Goal: Transaction & Acquisition: Purchase product/service

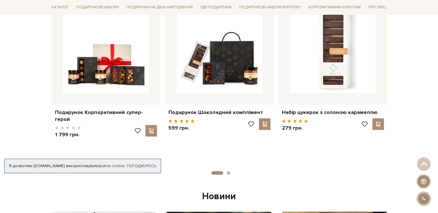
scroll to position [86, 0]
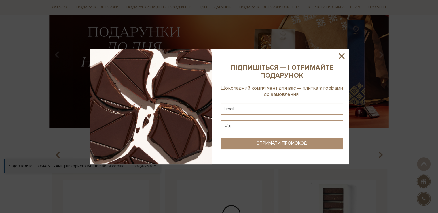
click at [341, 57] on icon at bounding box center [342, 56] width 6 height 6
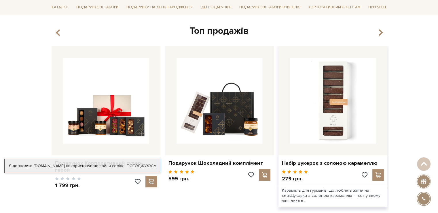
scroll to position [259, 0]
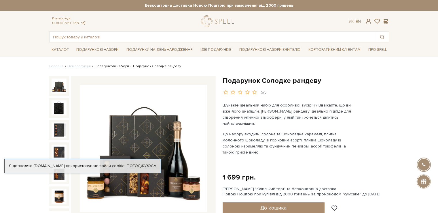
click at [100, 66] on link "Подарункові набори" at bounding box center [112, 66] width 34 height 4
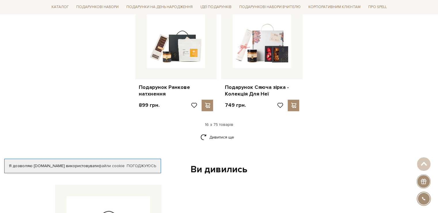
scroll to position [720, 0]
click at [224, 132] on link "Дивитися ще" at bounding box center [218, 137] width 37 height 10
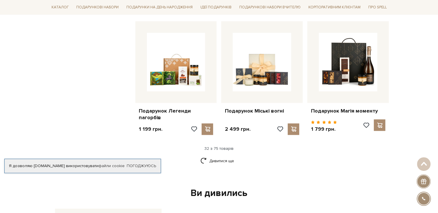
scroll to position [1301, 0]
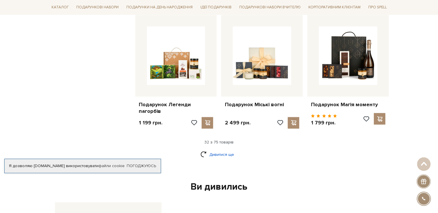
click at [225, 153] on link "Дивитися ще" at bounding box center [218, 154] width 37 height 10
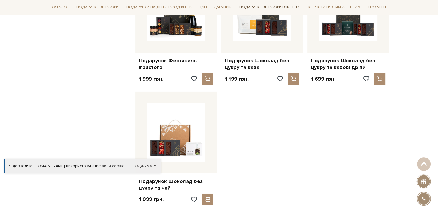
scroll to position [1848, 0]
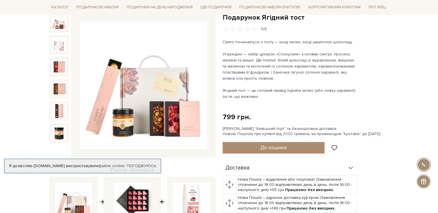
scroll to position [58, 0]
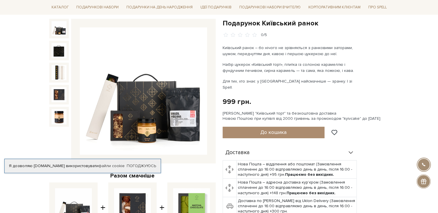
scroll to position [58, 0]
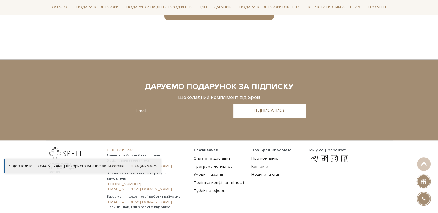
scroll to position [461, 0]
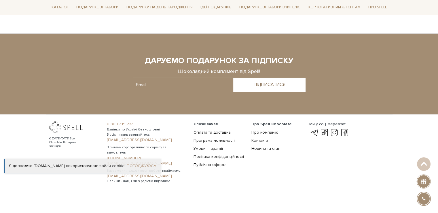
click at [135, 164] on link "Погоджуюсь" at bounding box center [141, 165] width 29 height 5
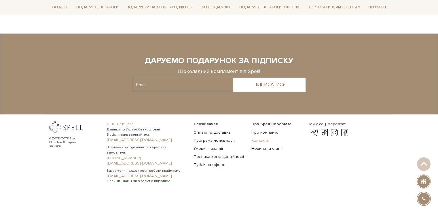
click at [260, 140] on link "Контакти" at bounding box center [259, 140] width 17 height 5
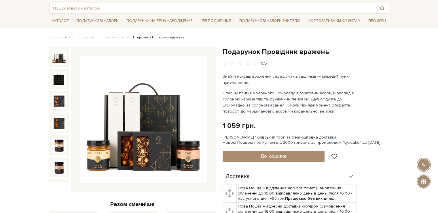
scroll to position [58, 0]
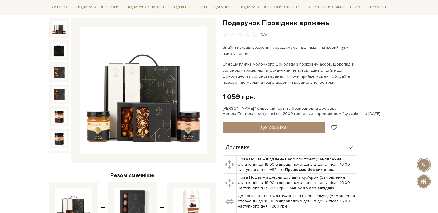
click at [56, 29] on img at bounding box center [59, 28] width 15 height 15
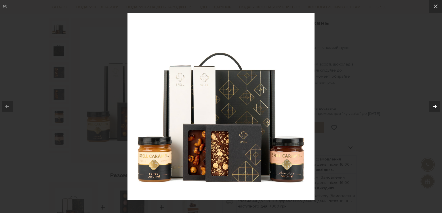
click at [434, 106] on icon at bounding box center [435, 106] width 7 height 7
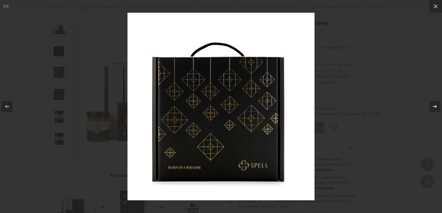
click at [434, 106] on icon at bounding box center [435, 106] width 7 height 7
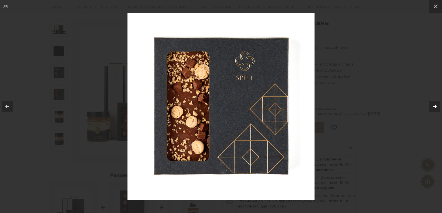
click at [434, 106] on icon at bounding box center [435, 106] width 7 height 7
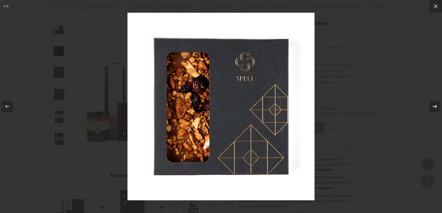
click at [434, 106] on icon at bounding box center [435, 106] width 7 height 7
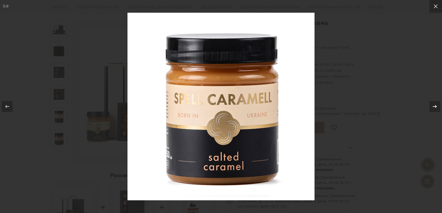
click at [434, 106] on icon at bounding box center [435, 106] width 7 height 7
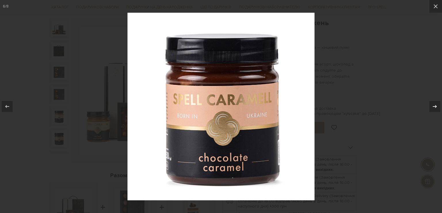
click at [434, 106] on icon at bounding box center [435, 106] width 7 height 7
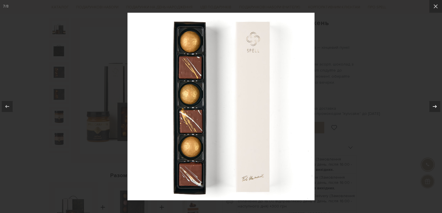
click at [434, 106] on div "7 / 8" at bounding box center [221, 106] width 442 height 213
click at [434, 106] on icon at bounding box center [435, 106] width 7 height 7
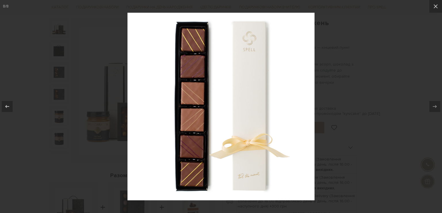
click at [370, 113] on div at bounding box center [221, 106] width 442 height 213
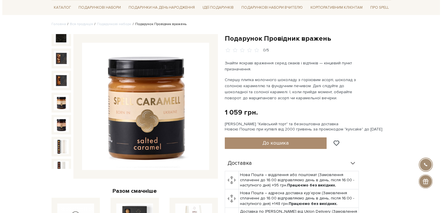
scroll to position [29, 0]
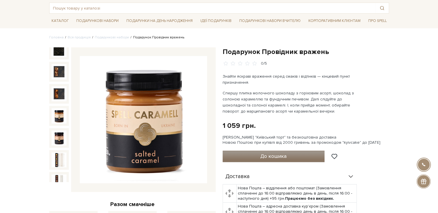
click at [297, 155] on button "До кошика" at bounding box center [274, 156] width 102 height 12
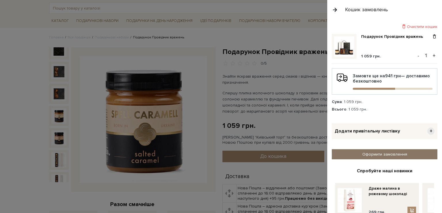
click at [381, 152] on link "Оформити замовлення" at bounding box center [385, 154] width 106 height 10
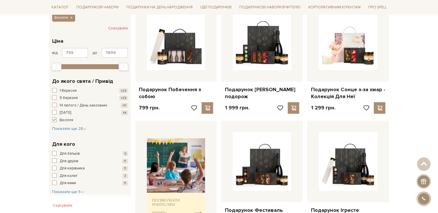
scroll to position [58, 0]
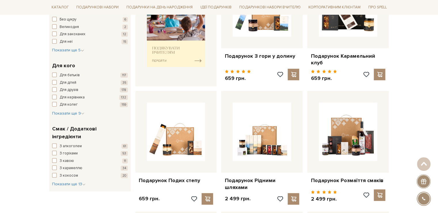
scroll to position [288, 0]
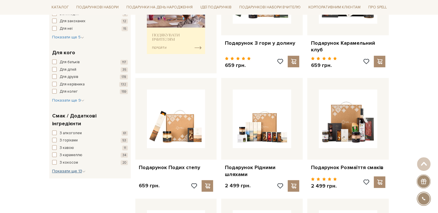
click at [66, 168] on span "Показати ще 13" at bounding box center [68, 170] width 33 height 5
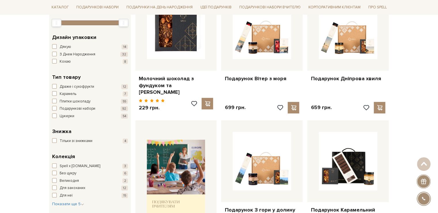
scroll to position [144, 0]
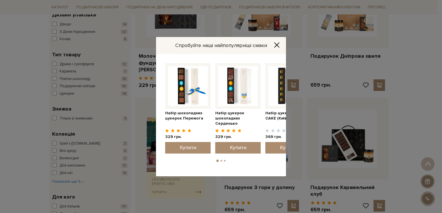
click at [315, 80] on div "Спробуйте наші найпопулярніші смаки Набір цукерок шоколадних Серденько 329 грн." at bounding box center [221, 106] width 442 height 213
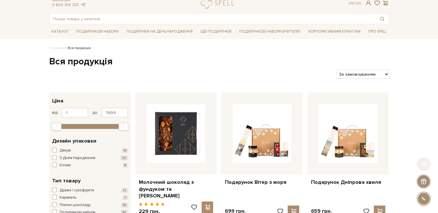
scroll to position [0, 0]
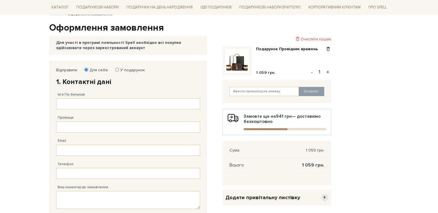
scroll to position [58, 0]
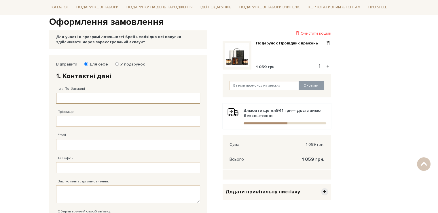
click at [93, 96] on input "Ім'я По-батькові" at bounding box center [128, 97] width 144 height 11
type input "[PERSON_NAME]"
click at [88, 119] on input "Прізвище" at bounding box center [128, 120] width 144 height 11
type input "Козак"
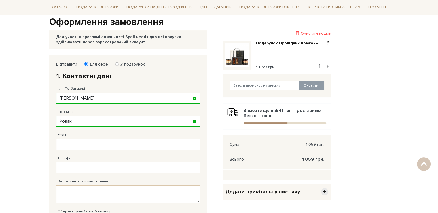
click at [90, 142] on input "Email" at bounding box center [128, 144] width 144 height 11
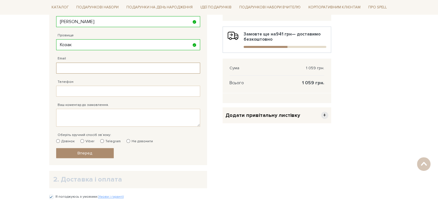
scroll to position [144, 0]
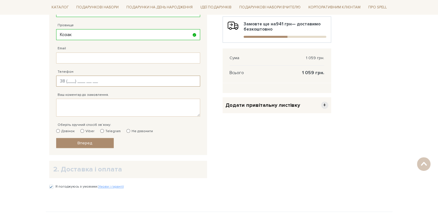
click at [80, 81] on input "Телефон" at bounding box center [128, 80] width 144 height 11
type input "[PHONE_NUMBER]"
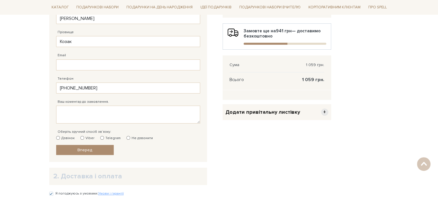
scroll to position [173, 0]
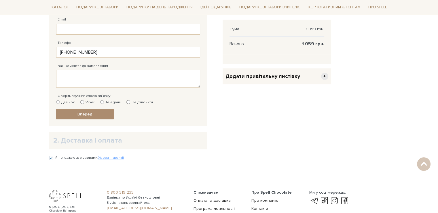
click at [126, 100] on input "Не дзвонити" at bounding box center [128, 102] width 4 height 4
radio input "true"
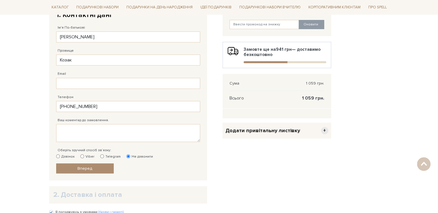
scroll to position [115, 0]
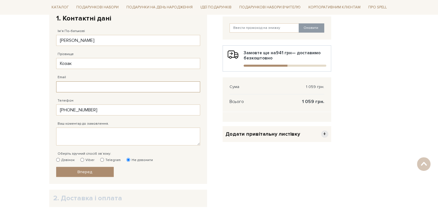
click at [114, 85] on input "Email" at bounding box center [128, 86] width 144 height 11
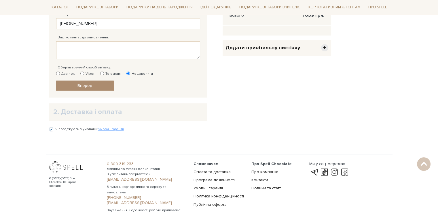
scroll to position [202, 0]
type input "[EMAIL_ADDRESS][DOMAIN_NAME]"
click at [99, 114] on h2 "2. Доставка і оплата" at bounding box center [128, 111] width 150 height 9
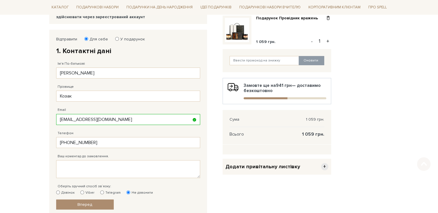
scroll to position [86, 0]
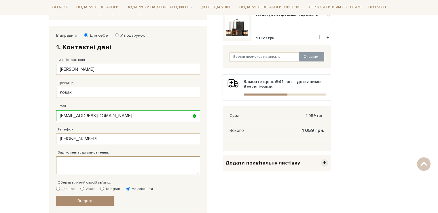
click at [111, 163] on textarea "Ваш коментар до замовлення." at bounding box center [128, 165] width 144 height 18
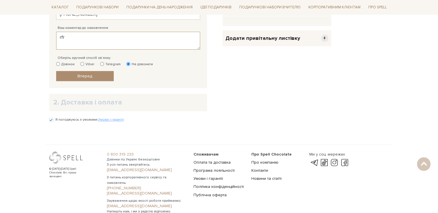
scroll to position [202, 0]
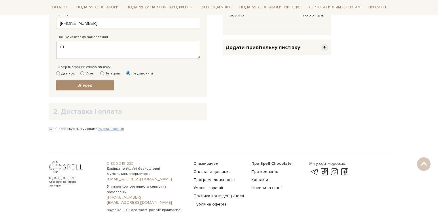
type textarea "rfr"
click at [77, 111] on h2 "2. Доставка і оплата" at bounding box center [128, 111] width 150 height 9
click at [52, 112] on div "2. Доставка і оплата" at bounding box center [128, 111] width 158 height 17
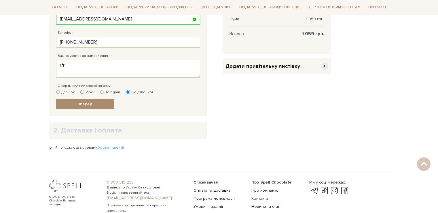
scroll to position [173, 0]
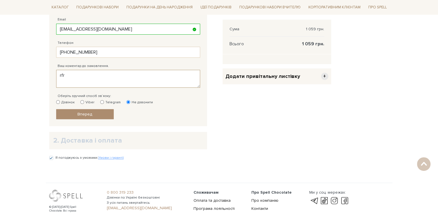
drag, startPoint x: 64, startPoint y: 77, endPoint x: 51, endPoint y: 77, distance: 13.0
click at [51, 77] on div "Відправити Для себе У подарунок 1. Контактні дані Ім'я По-батькові Ольга Михайл…" at bounding box center [128, 33] width 158 height 187
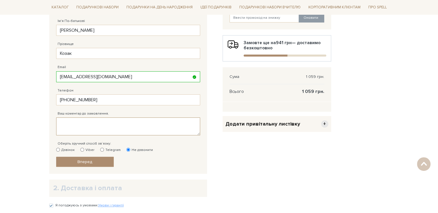
scroll to position [115, 0]
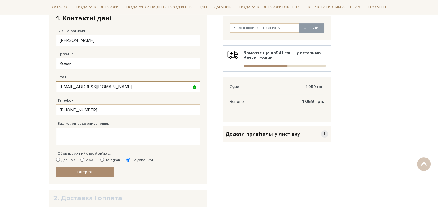
click at [126, 87] on input "[EMAIL_ADDRESS][DOMAIN_NAME]" at bounding box center [128, 86] width 144 height 11
drag, startPoint x: 45, startPoint y: 89, endPoint x: 5, endPoint y: 88, distance: 39.5
click at [6, 88] on body "Подарункові набори SALE Корпоративним клієнтам Доставка і оплата Консультація: …" at bounding box center [219, 100] width 438 height 430
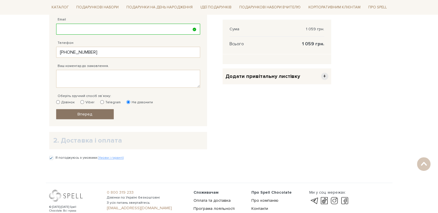
click at [87, 114] on link "Вперед" at bounding box center [85, 114] width 58 height 10
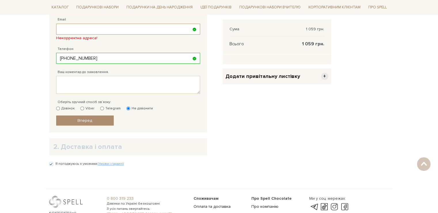
click at [97, 31] on input "Email" at bounding box center [128, 29] width 144 height 11
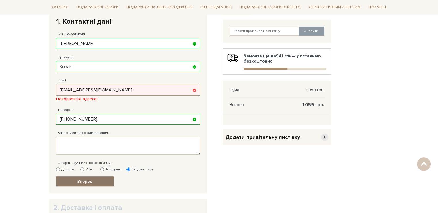
scroll to position [141, 0]
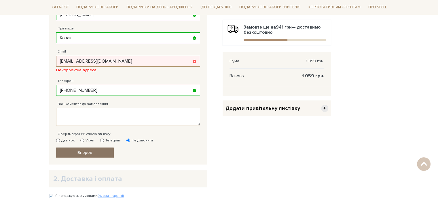
type input "oliakozak1008@gmail.com"
click at [84, 149] on link "Вперед" at bounding box center [85, 152] width 58 height 10
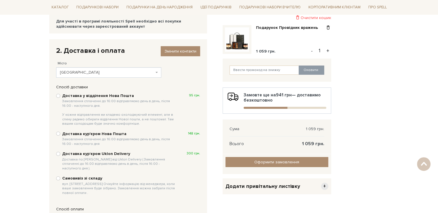
scroll to position [83, 0]
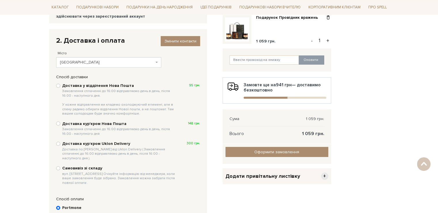
click at [120, 58] on span "Київ" at bounding box center [108, 62] width 105 height 10
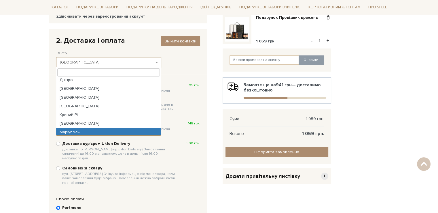
scroll to position [29, 0]
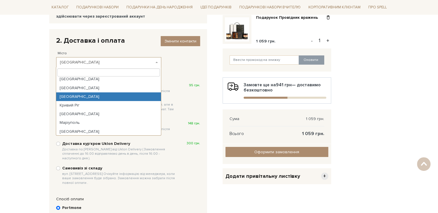
select select "Львів"
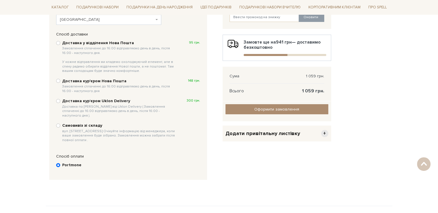
scroll to position [112, 0]
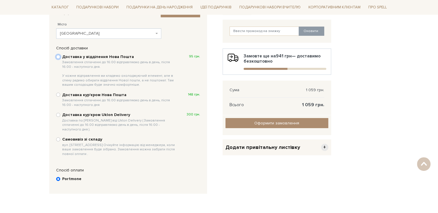
click at [59, 58] on input "Доставка у відділення Нова Пошта Замовлення сплаченні до 16:00 відправляємо ден…" at bounding box center [58, 57] width 4 height 4
radio input "true"
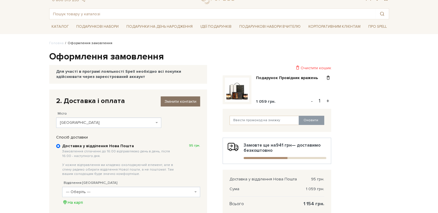
scroll to position [58, 0]
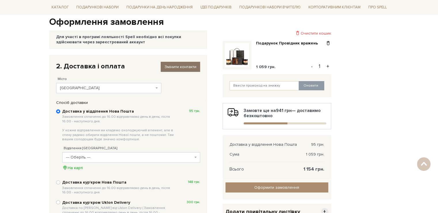
click at [175, 64] on span "Змінити контакти" at bounding box center [180, 66] width 32 height 5
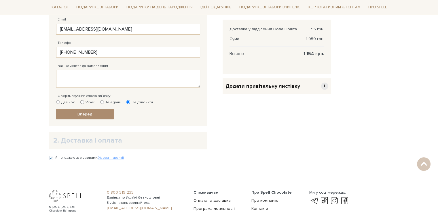
scroll to position [86, 0]
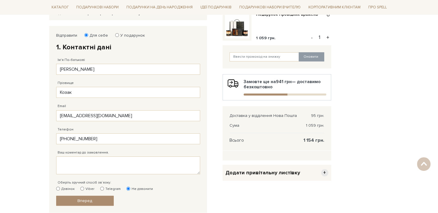
click at [117, 35] on input "У подарунок" at bounding box center [117, 35] width 4 height 4
radio input "true"
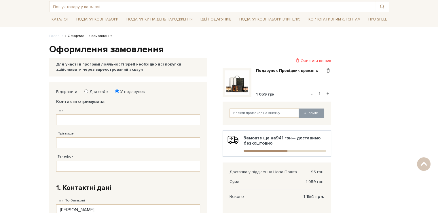
scroll to position [29, 0]
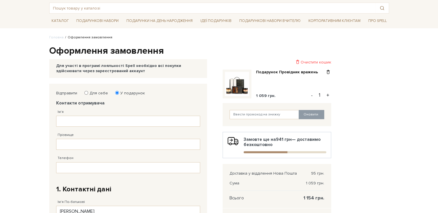
click at [86, 93] on input "Для себе" at bounding box center [86, 93] width 4 height 4
radio input "true"
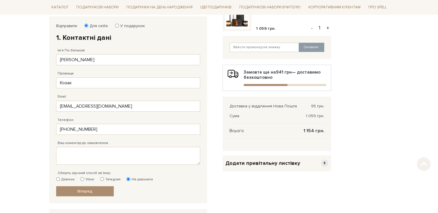
scroll to position [115, 0]
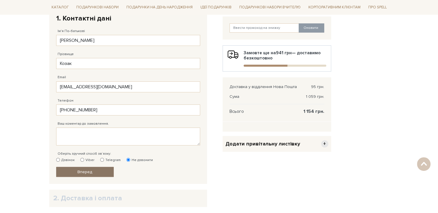
click at [97, 169] on link "Вперед" at bounding box center [85, 171] width 58 height 10
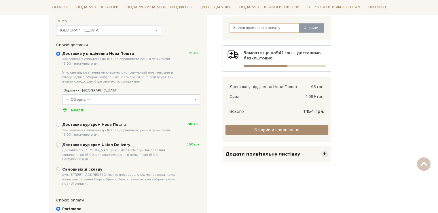
scroll to position [112, 0]
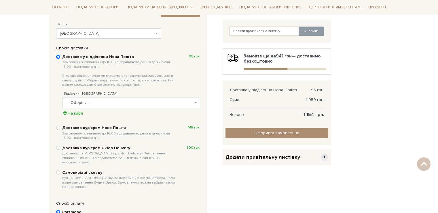
click at [79, 100] on span "--- Оберіть ---" at bounding box center [129, 103] width 127 height 6
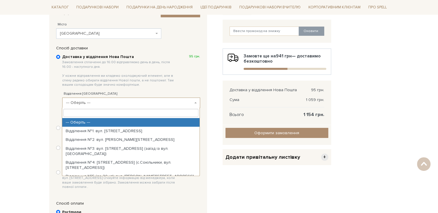
click at [62, 30] on span "Львів" at bounding box center [108, 33] width 105 height 10
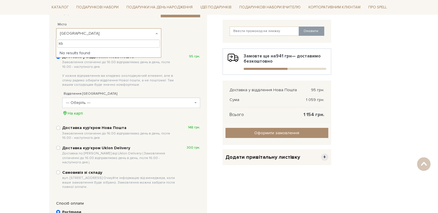
type input "k"
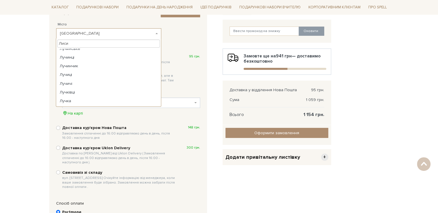
scroll to position [0, 0]
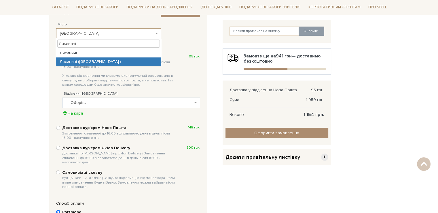
type input "Лисиничі"
select select "Лисиничі (Львівська обл.)"
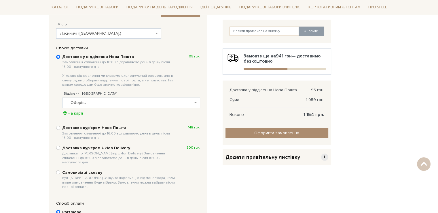
click at [117, 102] on span "--- Оберіть ---" at bounding box center [129, 103] width 127 height 6
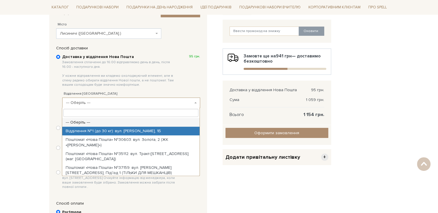
select select "Відділення №1 (до 30 кг): вул. Тракт Глинянський, 1Б"
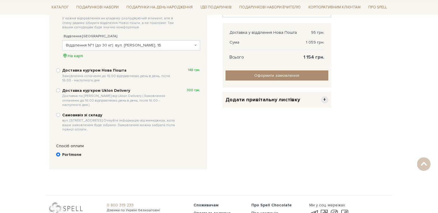
scroll to position [198, 0]
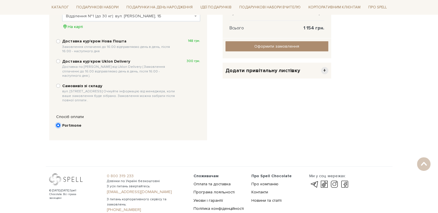
click at [60, 123] on input "Portmone" at bounding box center [58, 125] width 4 height 4
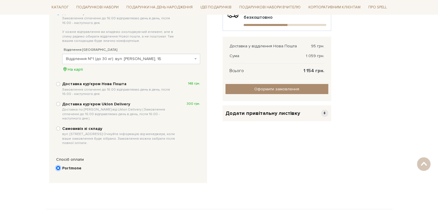
scroll to position [141, 0]
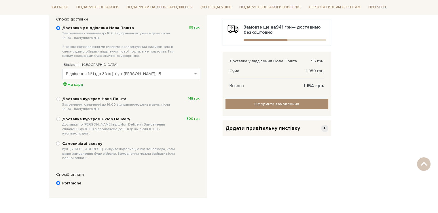
click at [278, 127] on span "Додати привітальну листівку" at bounding box center [262, 128] width 75 height 7
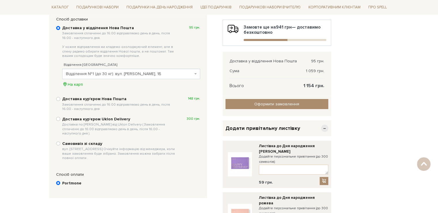
click at [328, 126] on div "Додати привітальну листівку −" at bounding box center [277, 128] width 109 height 16
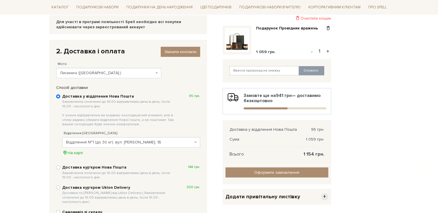
scroll to position [115, 0]
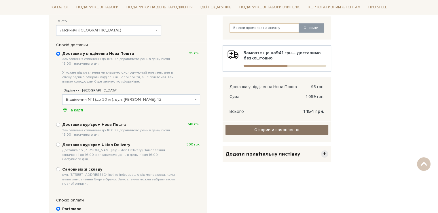
click at [322, 125] on input "Оформити замовлення" at bounding box center [276, 129] width 103 height 10
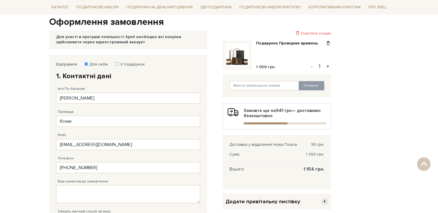
scroll to position [141, 0]
